Goal: Check status: Check status

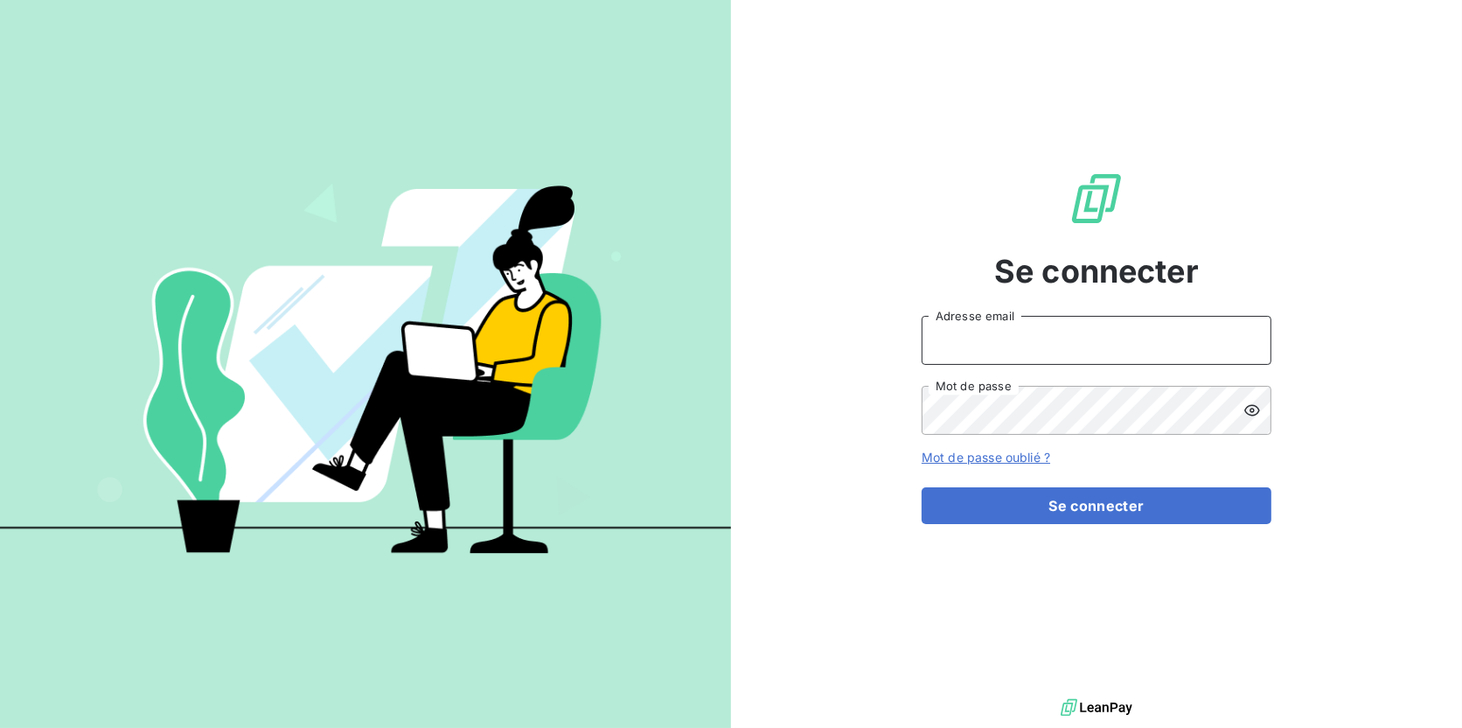
click at [1038, 352] on input "Adresse email" at bounding box center [1097, 340] width 350 height 49
type input "[EMAIL_ADDRESS][DOMAIN_NAME]"
click at [922, 487] on button "Se connecter" at bounding box center [1097, 505] width 350 height 37
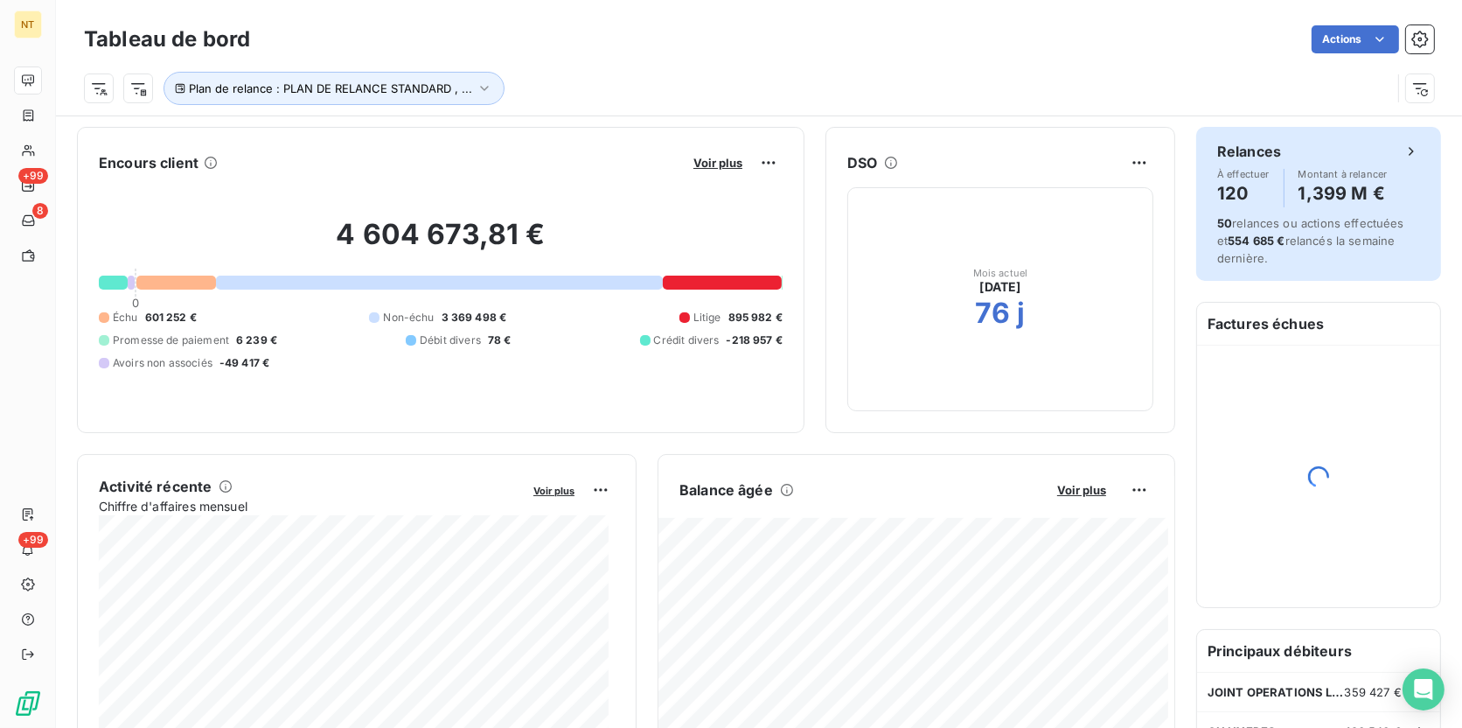
click at [1299, 200] on h4 "1,399 M €" at bounding box center [1343, 193] width 89 height 28
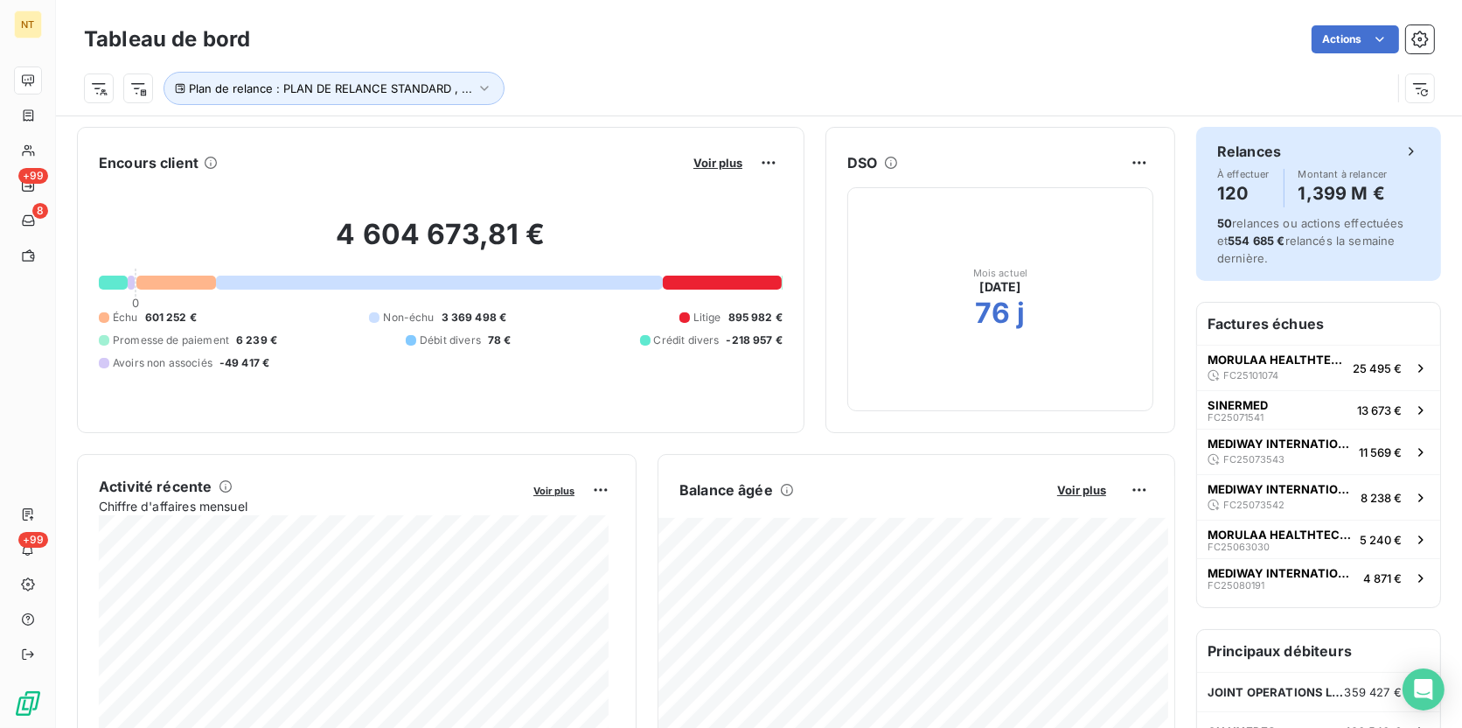
scroll to position [52, 0]
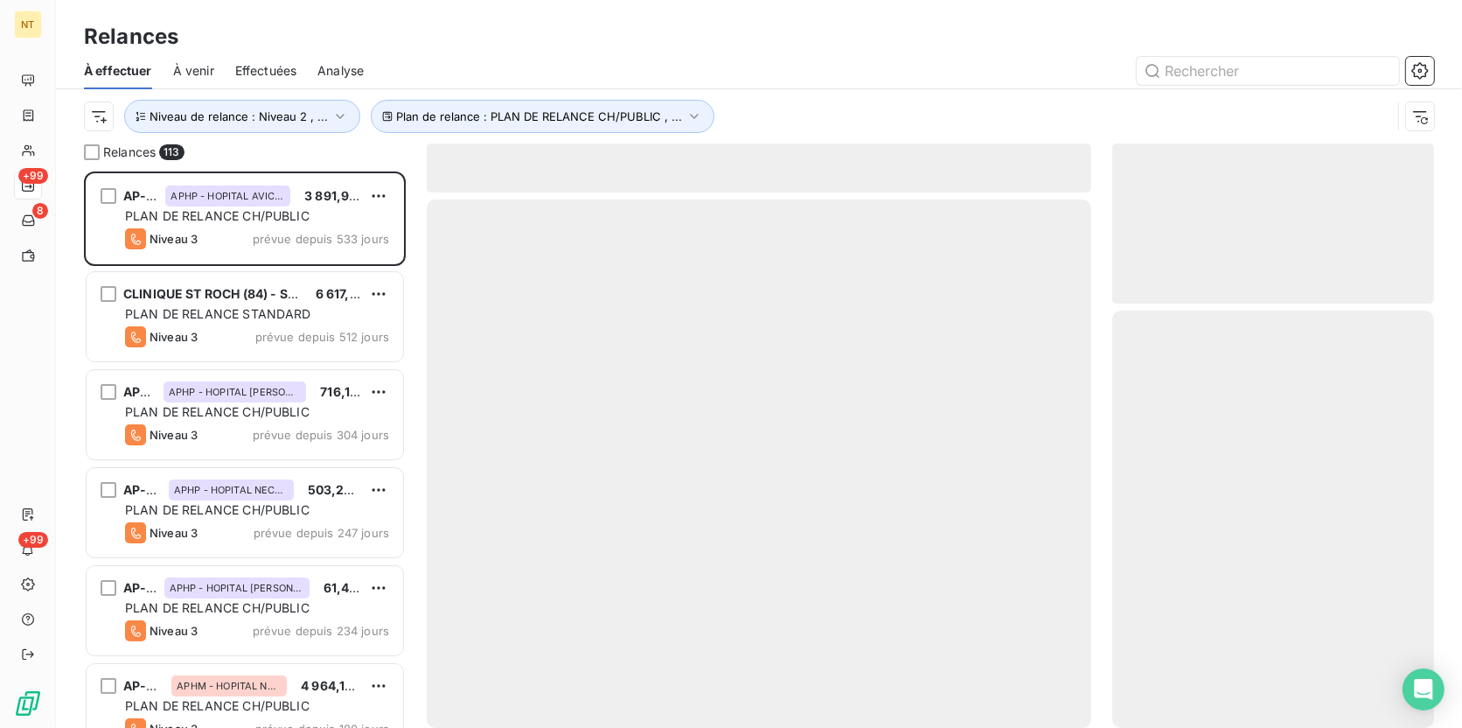
scroll to position [544, 310]
